Goal: Transaction & Acquisition: Obtain resource

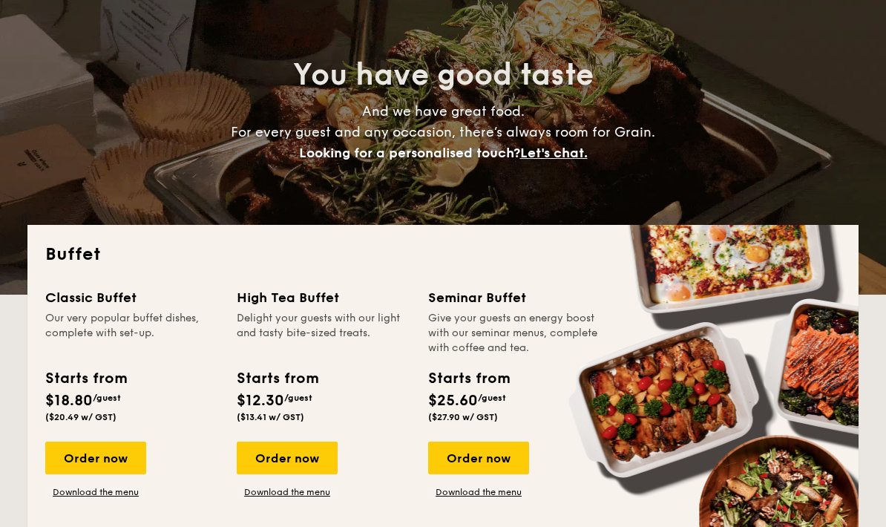
scroll to position [99, 0]
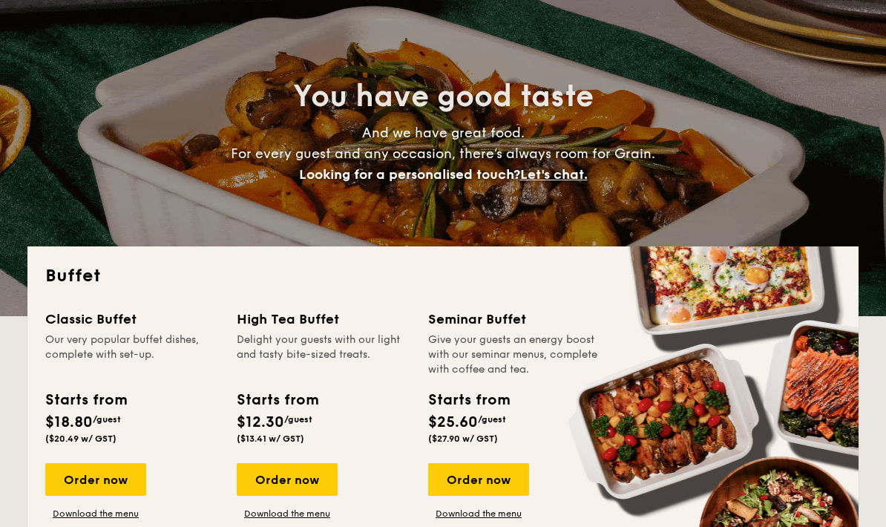
click at [806, 289] on div "Buffet Classic Buffet Our very popular buffet dishes, complete with set-up. Sta…" at bounding box center [442, 404] width 831 height 315
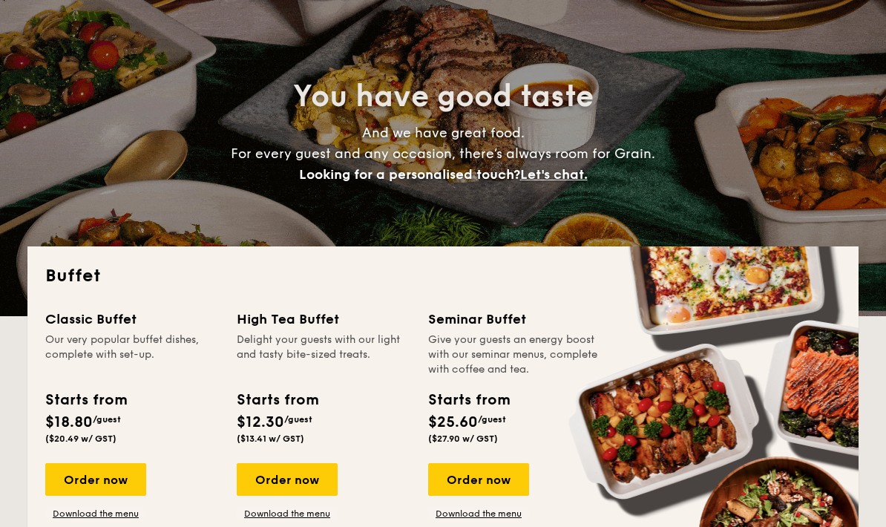
click at [811, 281] on h2 "Buffet" at bounding box center [443, 277] width 796 height 24
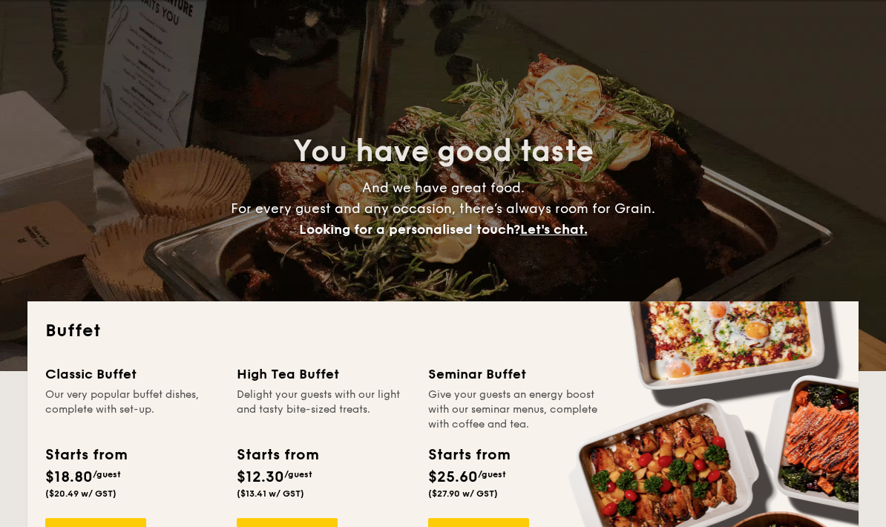
scroll to position [0, 0]
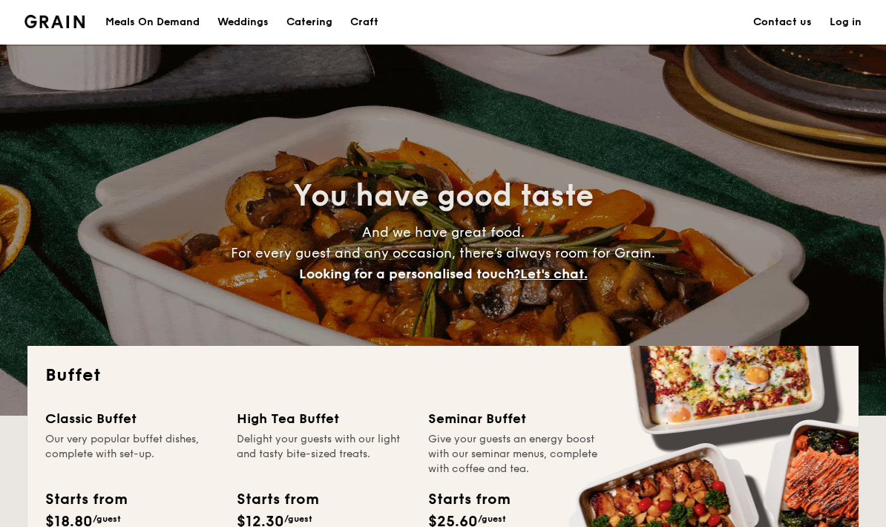
click at [324, 14] on h1 "Catering" at bounding box center [310, 22] width 46 height 45
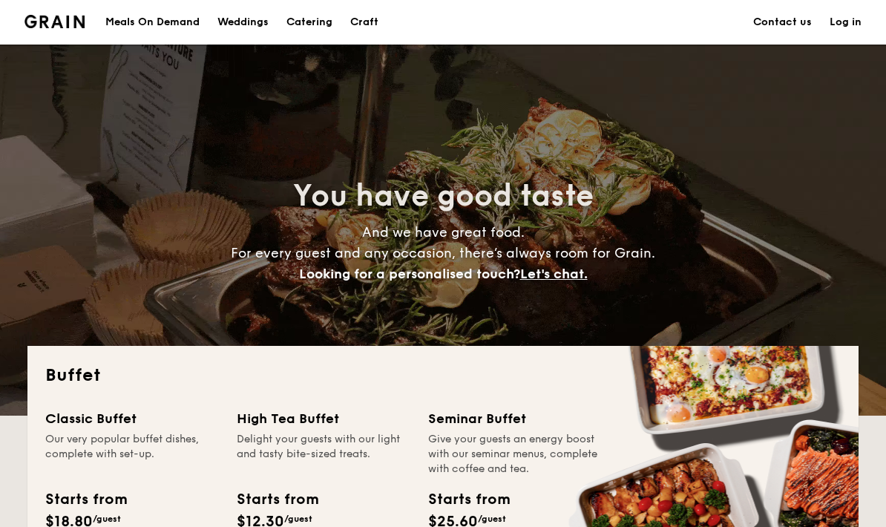
click at [81, 361] on div "Buffet Classic Buffet Our very popular buffet dishes, complete with set-up. Sta…" at bounding box center [442, 503] width 831 height 315
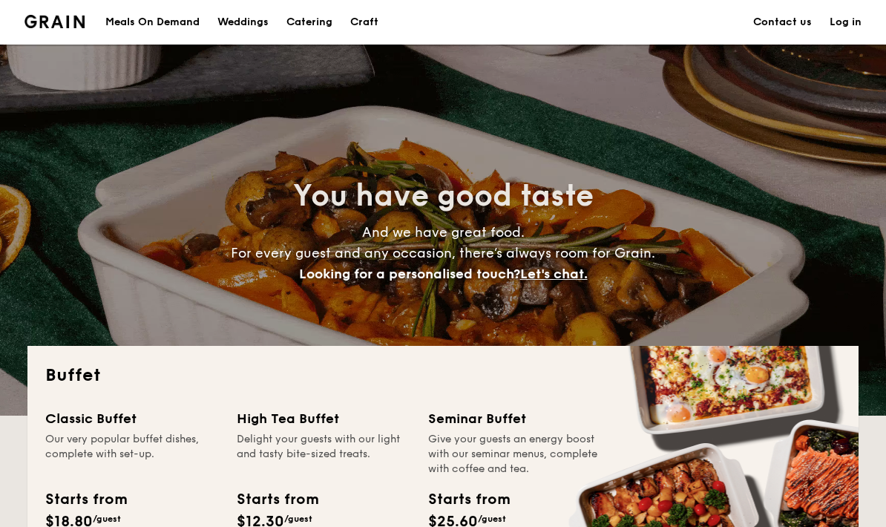
click at [73, 374] on h2 "Buffet" at bounding box center [443, 376] width 796 height 24
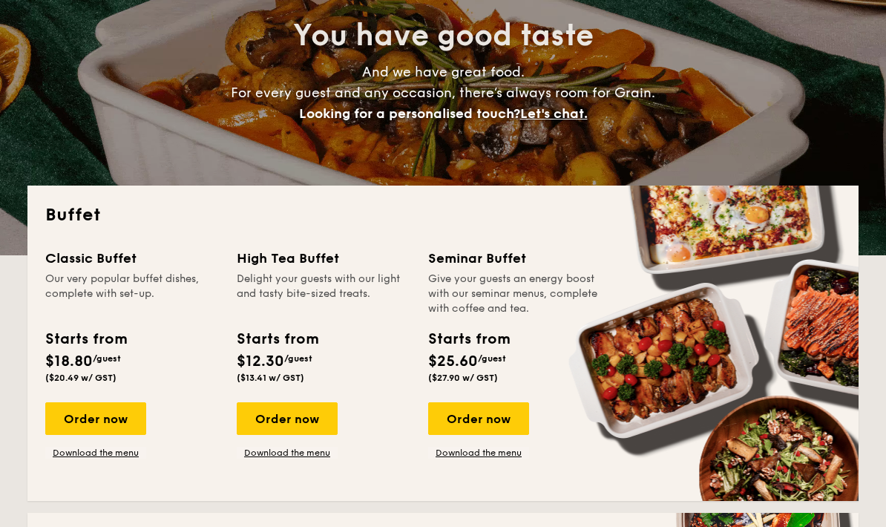
scroll to position [167, 0]
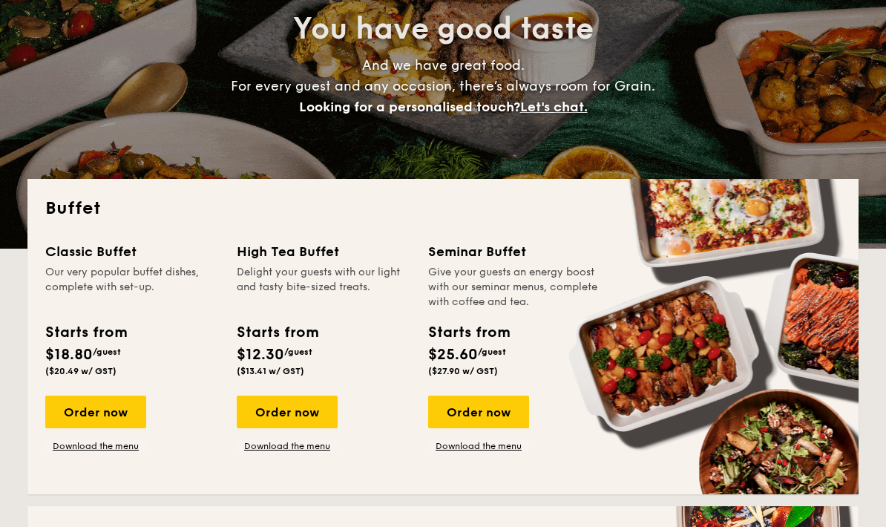
click at [102, 250] on div "Classic Buffet" at bounding box center [132, 251] width 174 height 21
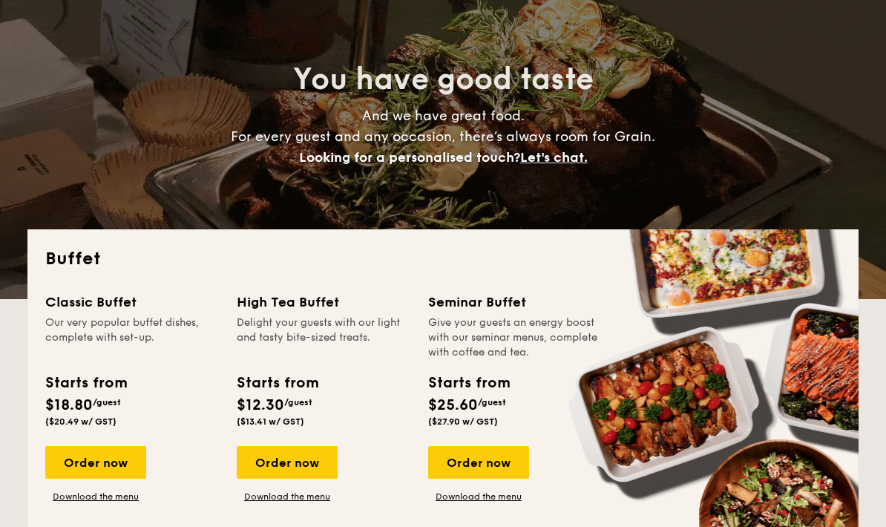
scroll to position [117, 0]
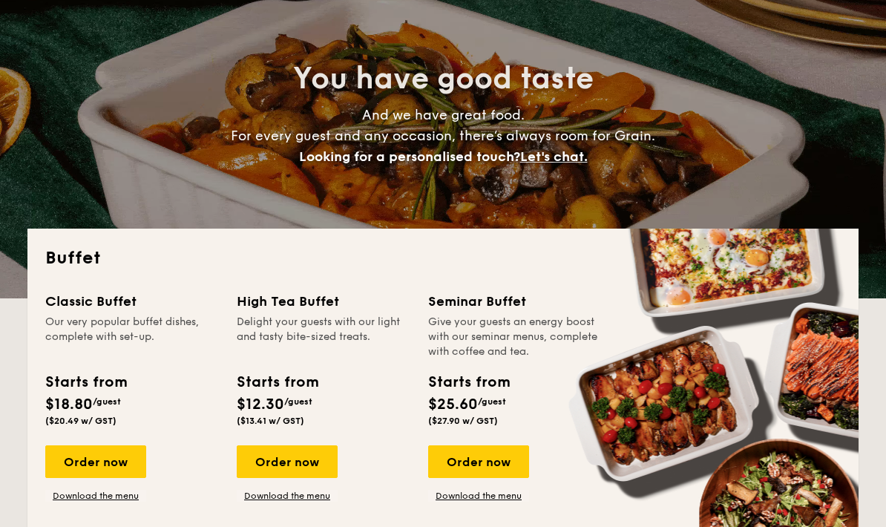
click at [132, 497] on link "Download the menu" at bounding box center [95, 497] width 101 height 12
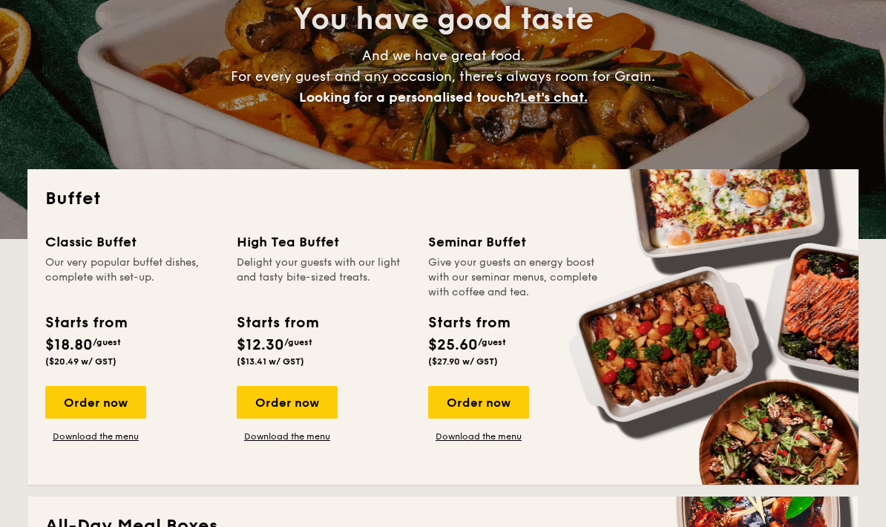
scroll to position [177, 0]
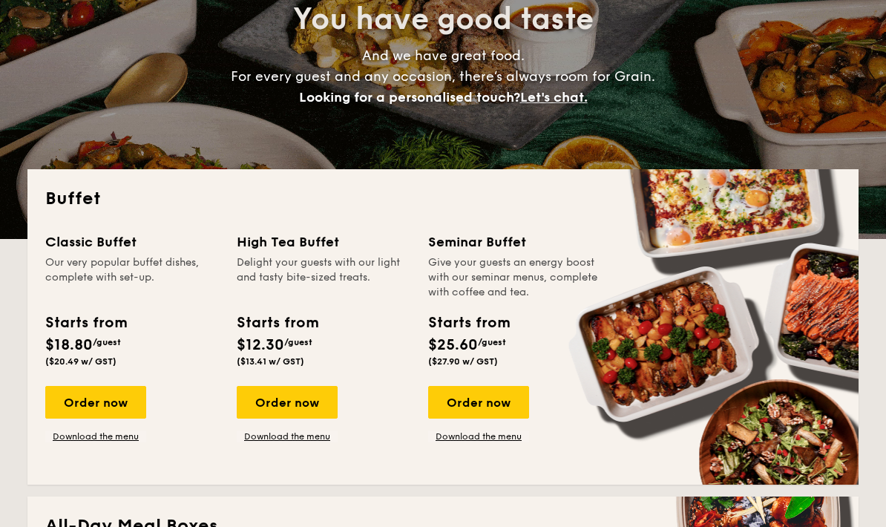
click at [322, 434] on link "Download the menu" at bounding box center [287, 437] width 101 height 12
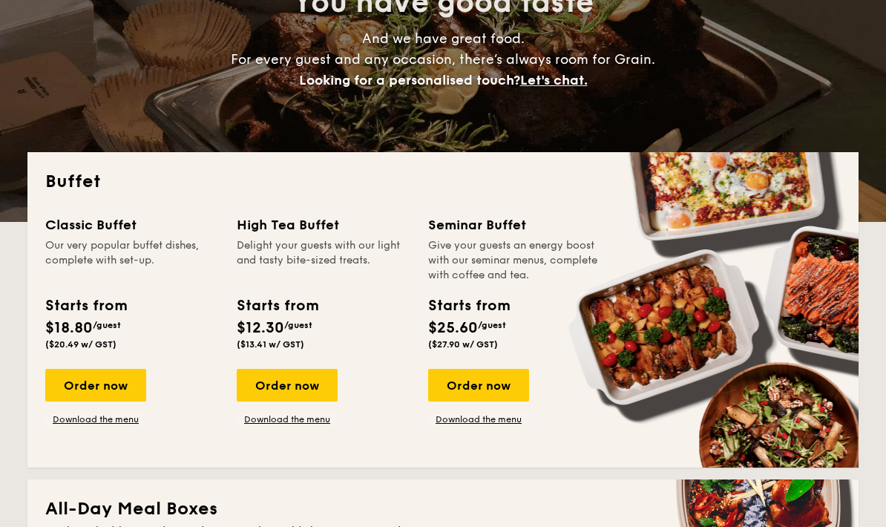
scroll to position [195, 0]
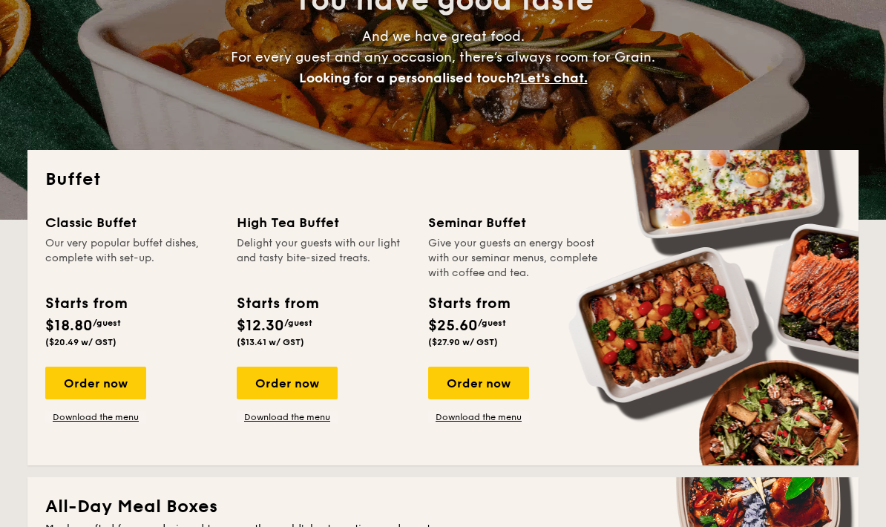
click at [283, 319] on span "$12.30" at bounding box center [261, 327] width 48 height 18
click at [310, 421] on link "Download the menu" at bounding box center [287, 418] width 101 height 12
